Goal: Find specific page/section: Find specific page/section

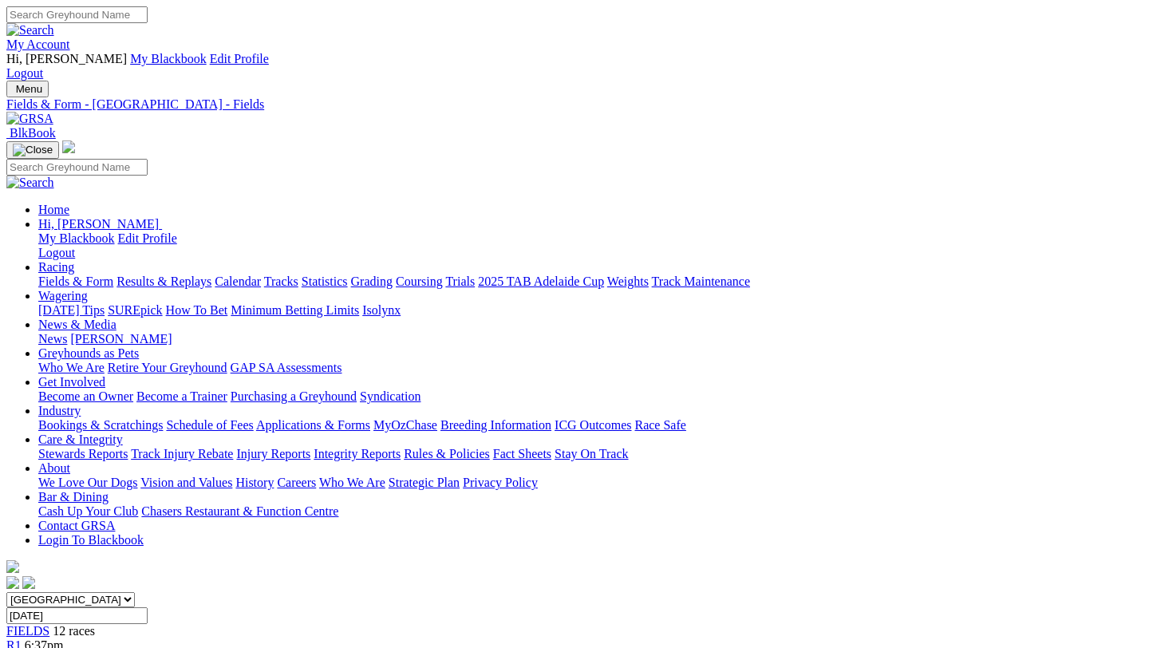
click at [68, 275] on link "Fields & Form" at bounding box center [75, 282] width 75 height 14
type input "[DATE]"
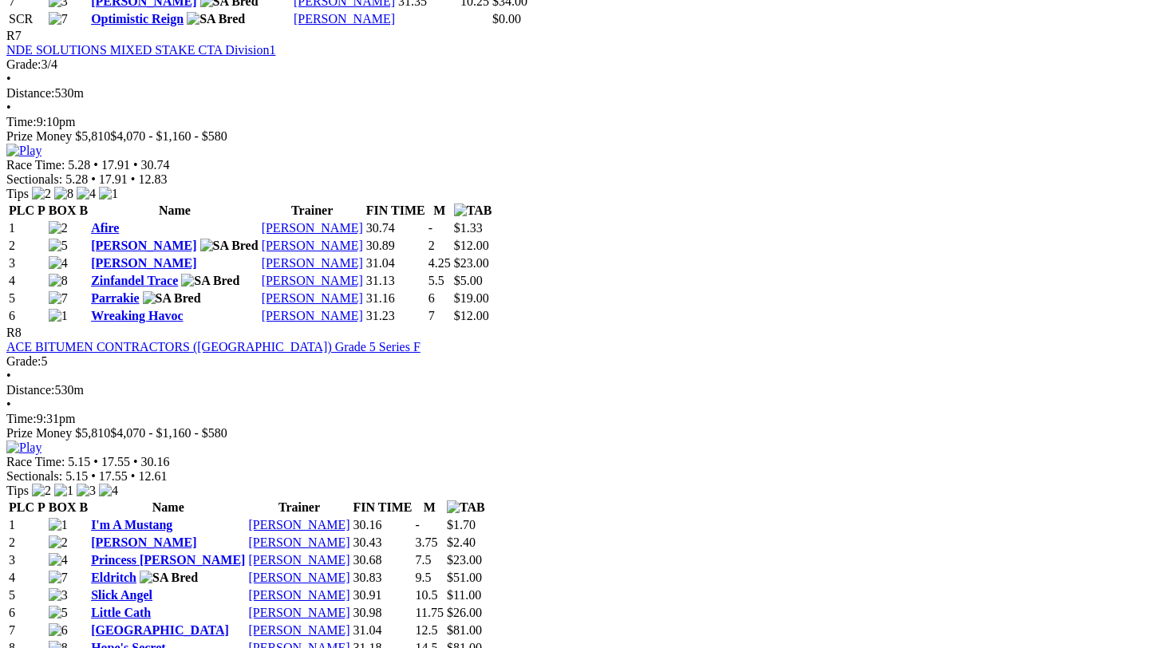
scroll to position [2777, 0]
